Goal: Use online tool/utility: Use online tool/utility

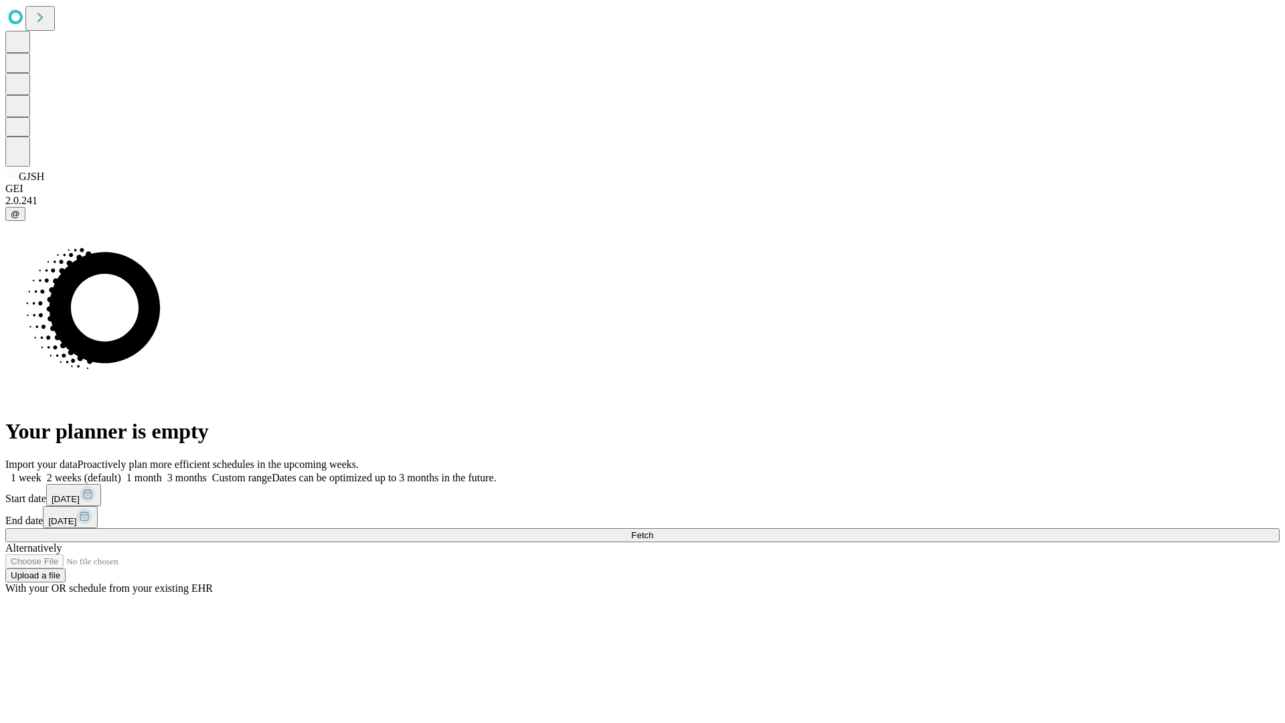
click at [653, 530] on span "Fetch" at bounding box center [642, 535] width 22 height 10
